Goal: Find specific page/section: Find specific page/section

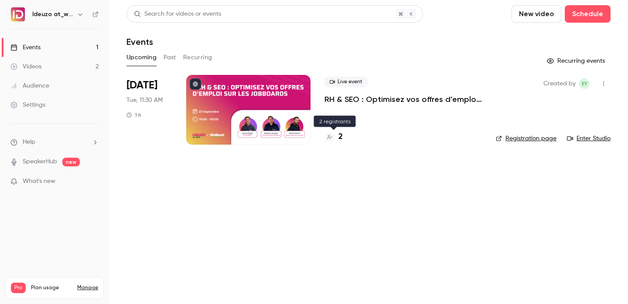
click at [339, 135] on h4 "2" at bounding box center [340, 137] width 4 height 12
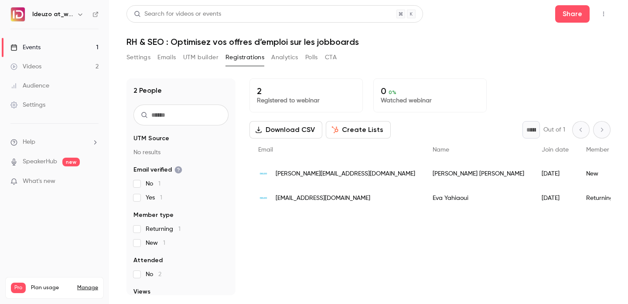
click at [75, 40] on link "Events 1" at bounding box center [54, 47] width 109 height 19
